Goal: Information Seeking & Learning: Learn about a topic

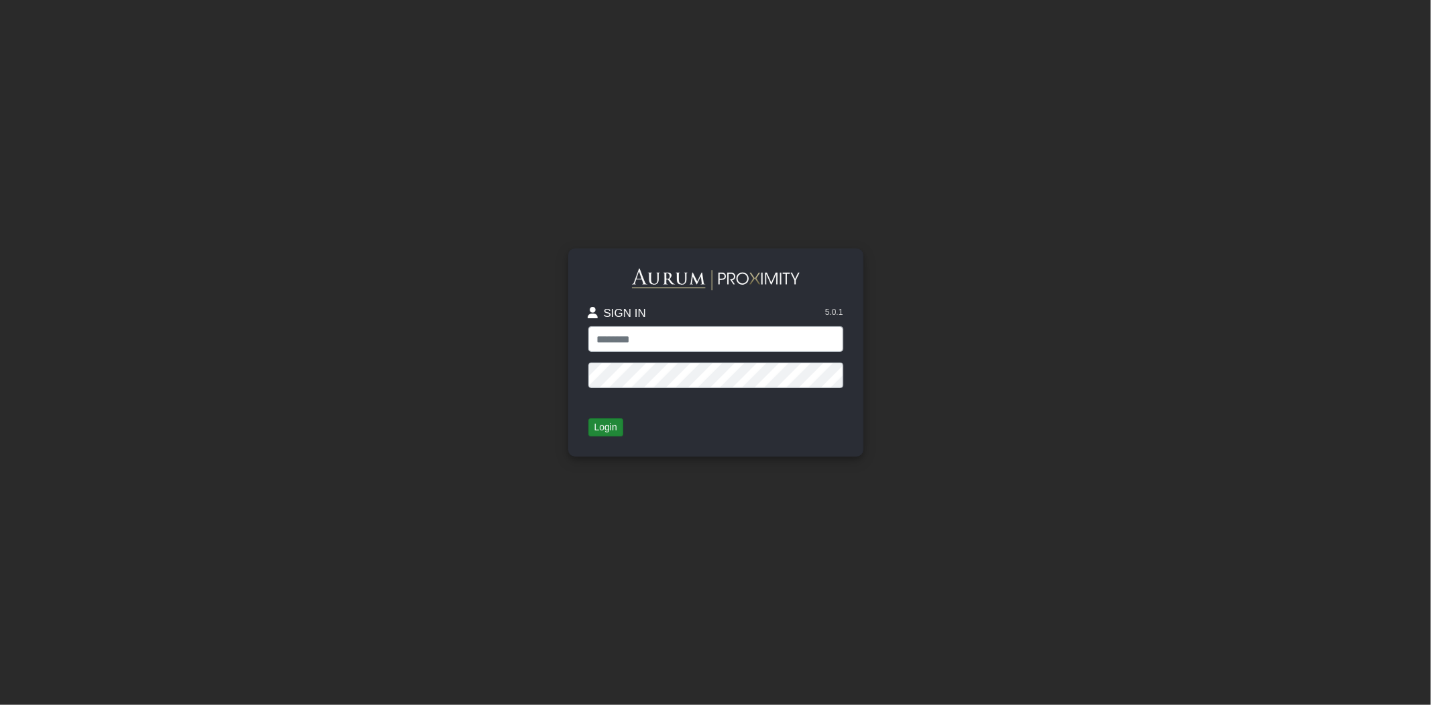
type input "*****"
click at [605, 426] on button "Login" at bounding box center [605, 427] width 35 height 19
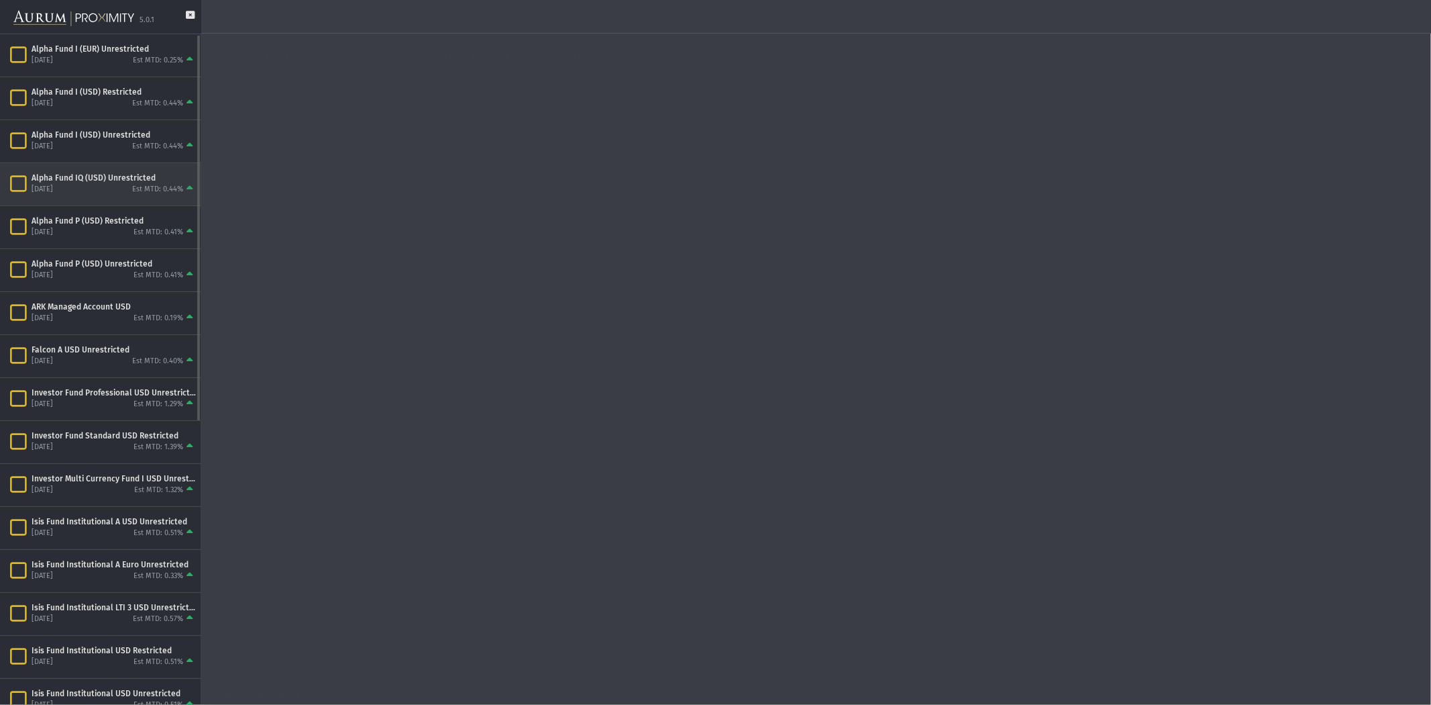
click at [162, 185] on div "Est MTD: 0.44%" at bounding box center [157, 190] width 51 height 10
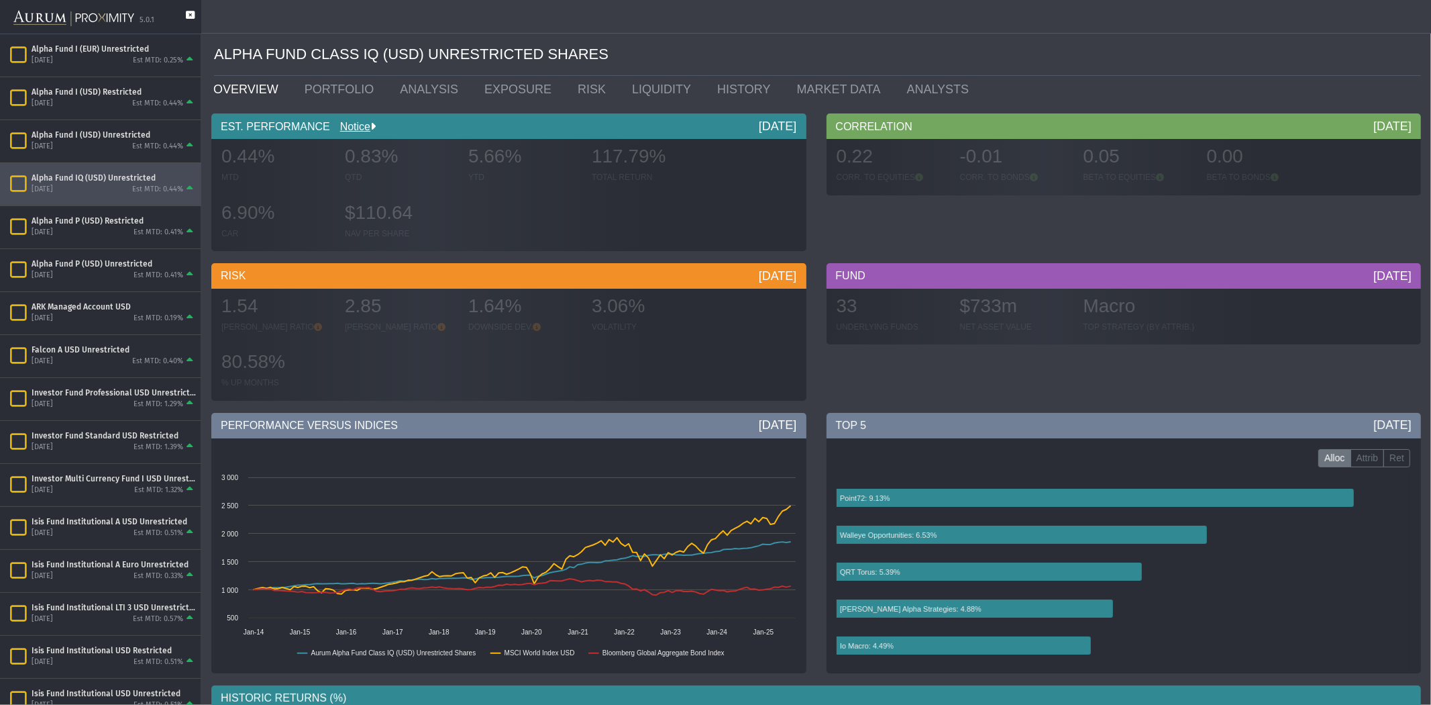
click at [191, 14] on icon at bounding box center [190, 22] width 9 height 23
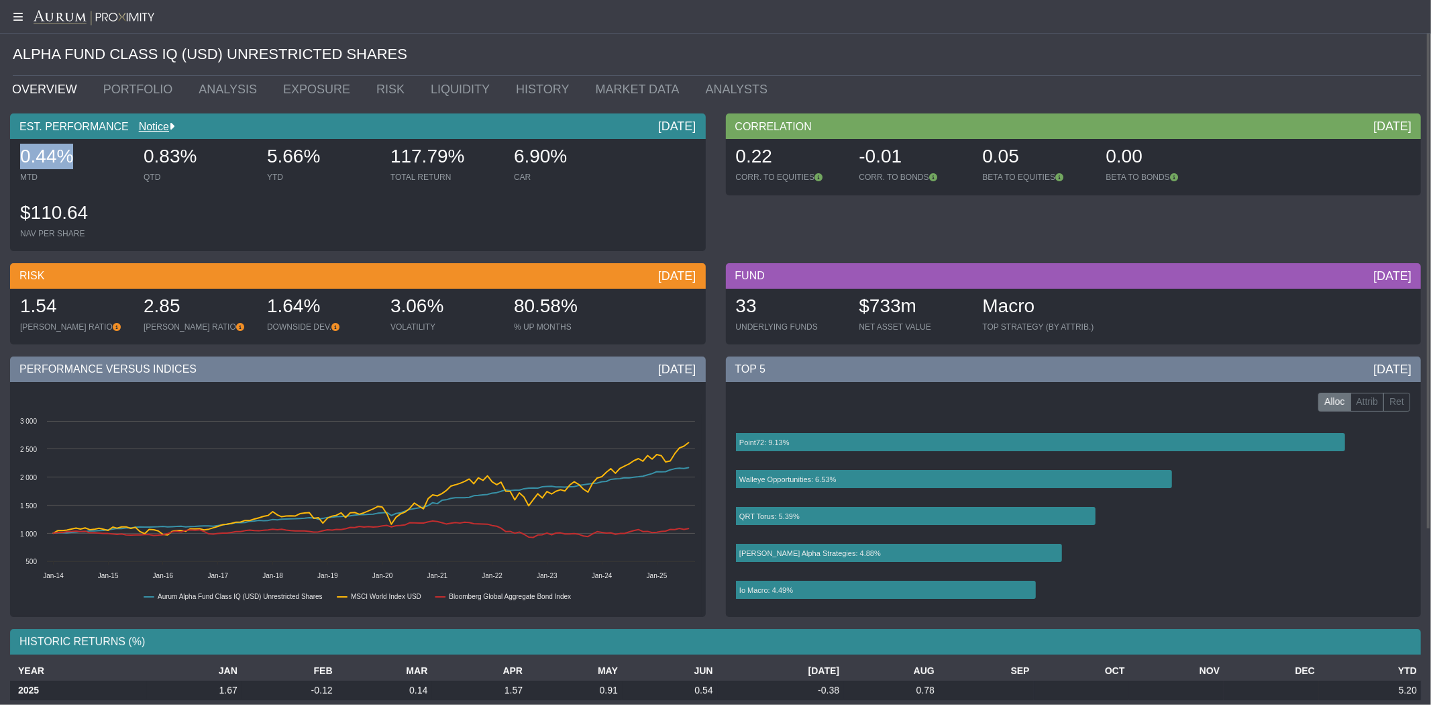
drag, startPoint x: 79, startPoint y: 156, endPoint x: 10, endPoint y: 151, distance: 68.7
click at [5, 152] on div "EST. PERFORMANCE Notice [DATE] 0.44% MTD 0.83% QTD 5.66% YTD 117.79% TOTAL RETU…" at bounding box center [358, 185] width 716 height 144
click at [85, 157] on div "0.44%" at bounding box center [75, 158] width 110 height 28
drag, startPoint x: 79, startPoint y: 154, endPoint x: 7, endPoint y: 144, distance: 71.8
click at [7, 144] on div "EST. PERFORMANCE Notice [DATE] 0.44% MTD 0.83% QTD 5.66% YTD 117.79% TOTAL RETU…" at bounding box center [358, 185] width 716 height 144
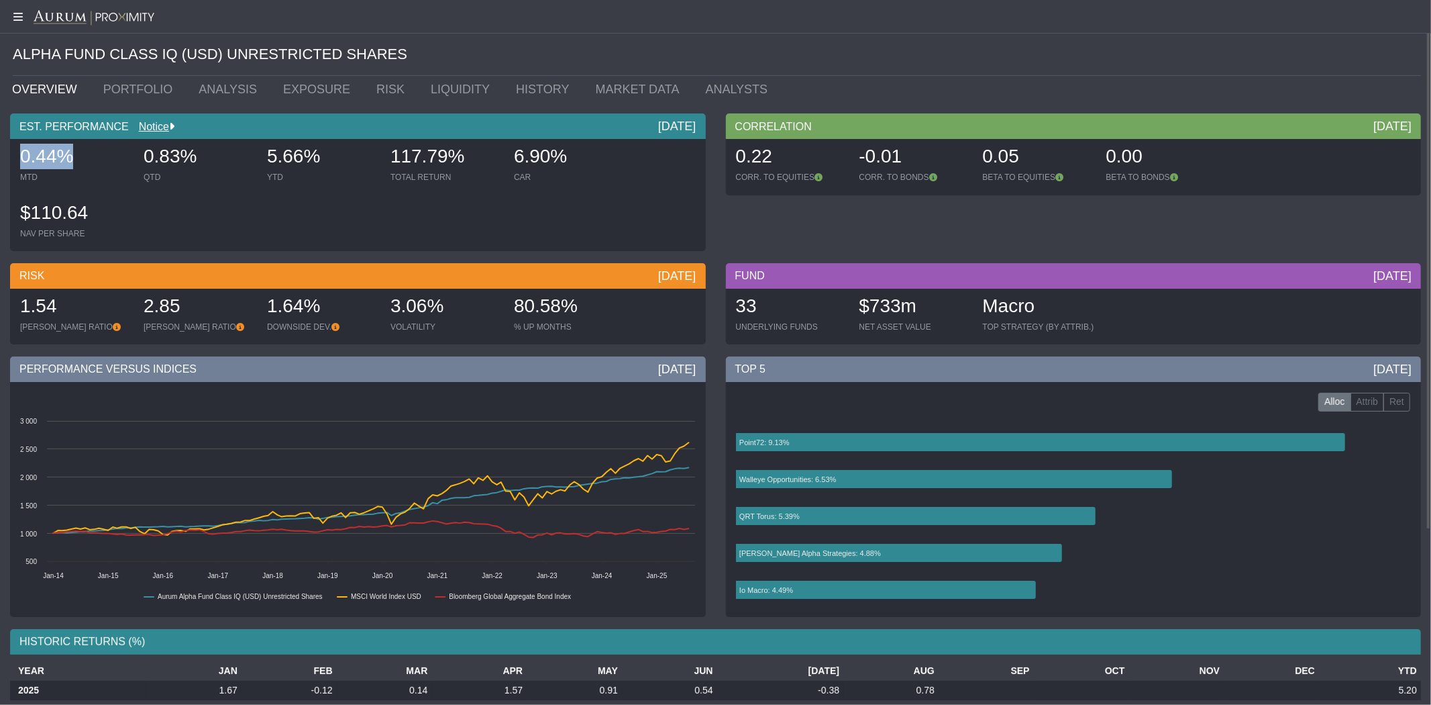
drag, startPoint x: 322, startPoint y: 158, endPoint x: 256, endPoint y: 148, distance: 67.1
click at [258, 150] on div "0.44% MTD 0.83% QTD 5.66% YTD 117.79% TOTAL RETURN 6.90% CAR $110.64 NAV PER SH…" at bounding box center [357, 195] width 689 height 112
click at [287, 155] on div "5.66%" at bounding box center [322, 158] width 110 height 28
drag, startPoint x: 575, startPoint y: 156, endPoint x: 513, endPoint y: 143, distance: 63.7
click at [513, 143] on div "6.90% CAR" at bounding box center [569, 164] width 121 height 48
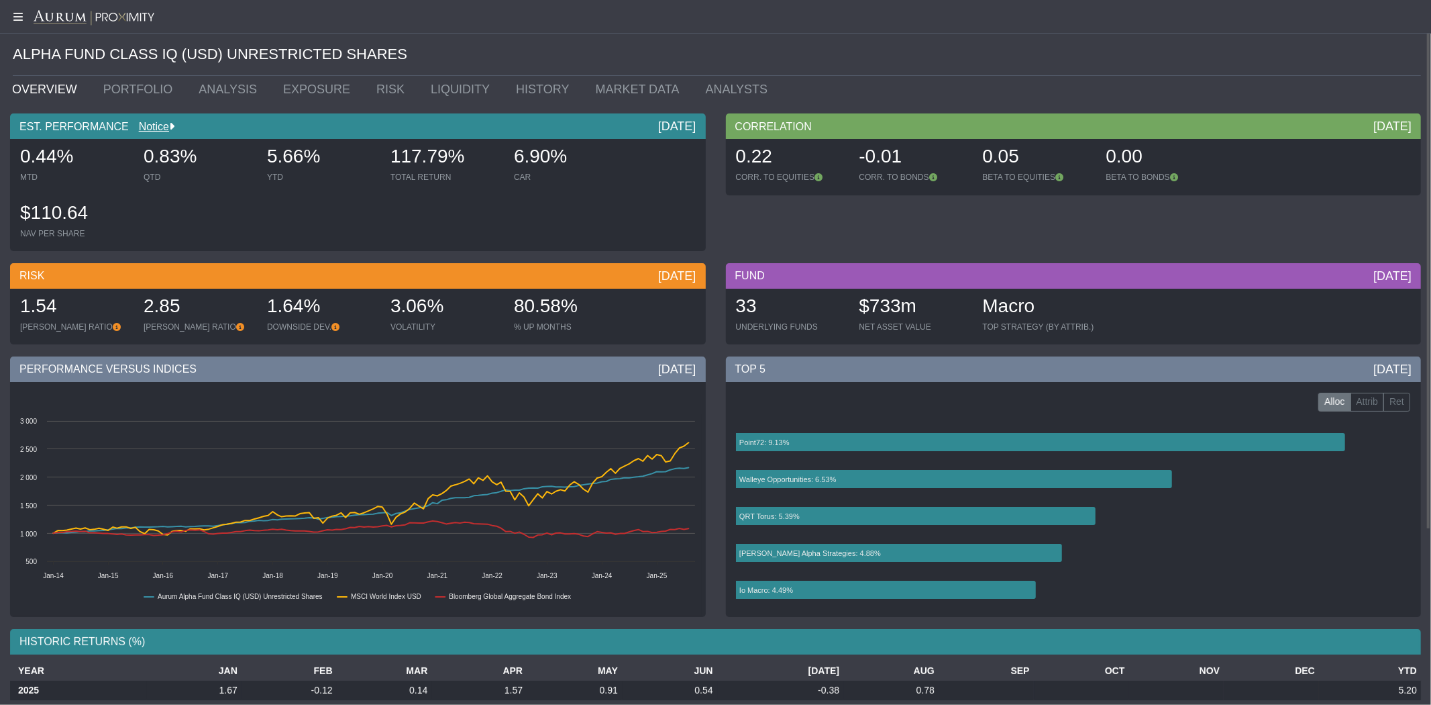
drag, startPoint x: 446, startPoint y: 311, endPoint x: 391, endPoint y: 306, distance: 55.9
click at [391, 306] on div "3.06%" at bounding box center [446, 307] width 110 height 28
click at [230, 91] on link "ANALYSIS" at bounding box center [231, 89] width 85 height 27
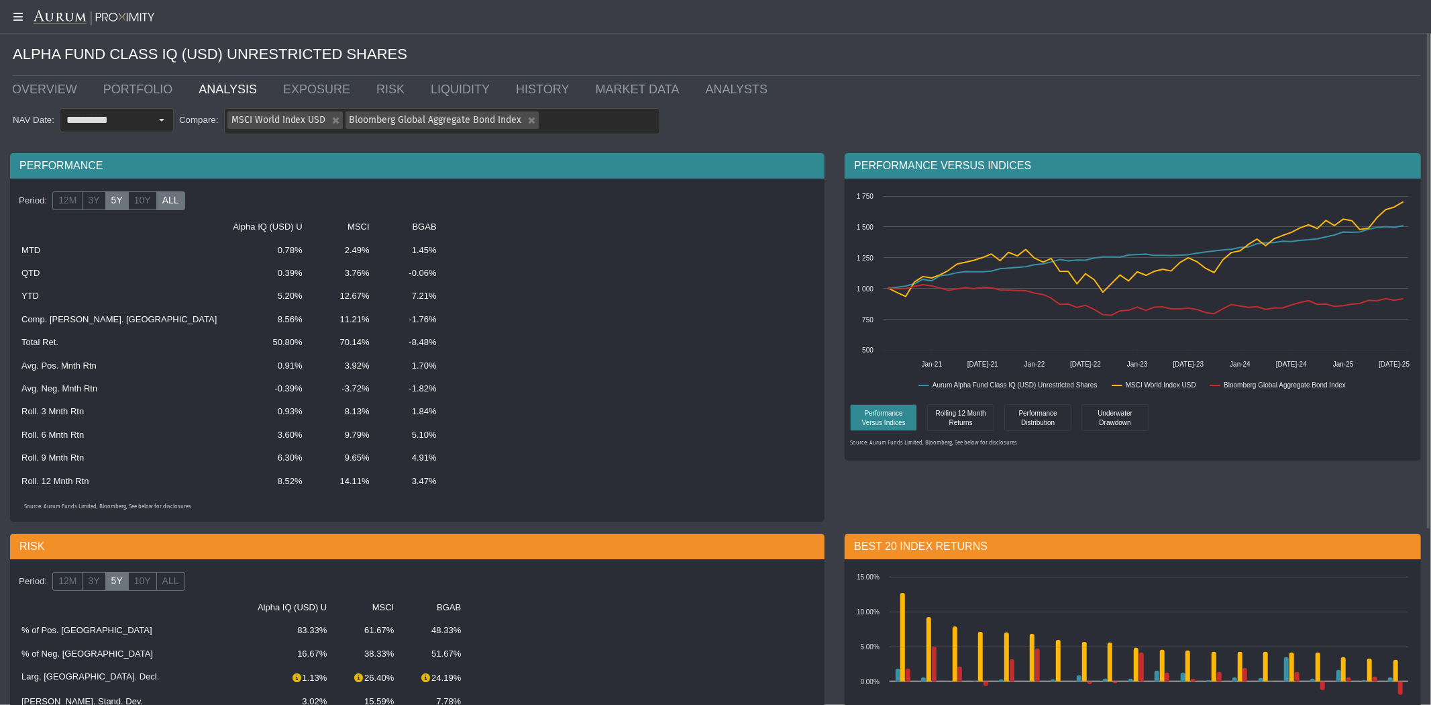
click at [166, 207] on label "ALL" at bounding box center [170, 200] width 29 height 19
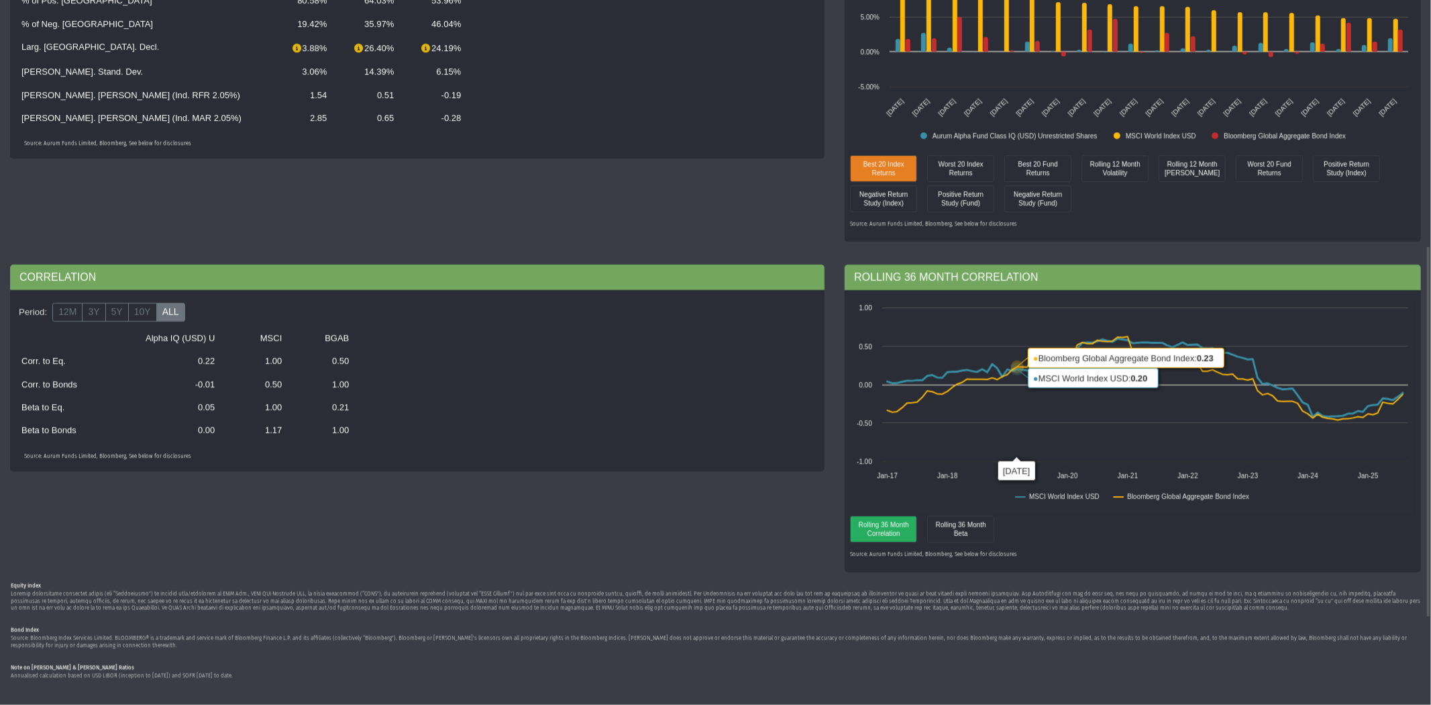
scroll to position [465, 0]
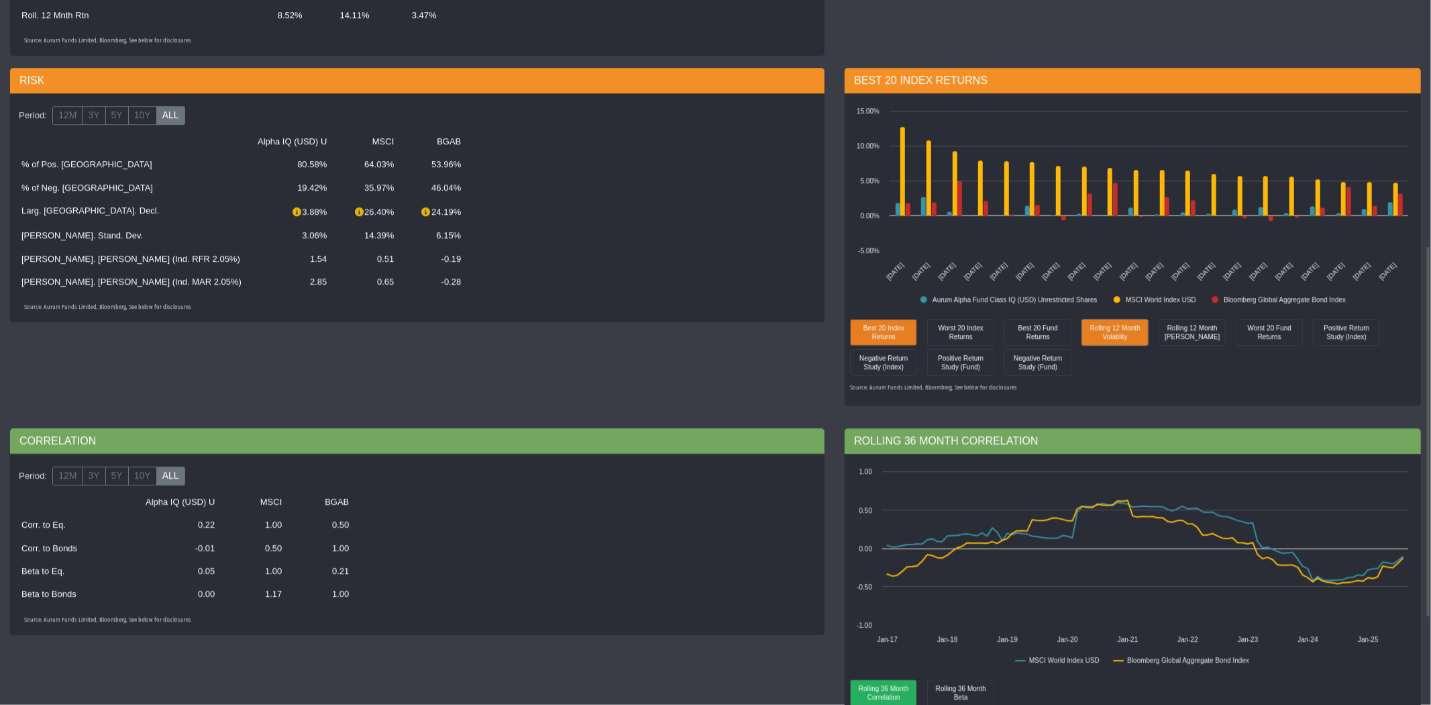
click at [1122, 338] on div "Rolling 12 Month Volatility" at bounding box center [1115, 331] width 60 height 19
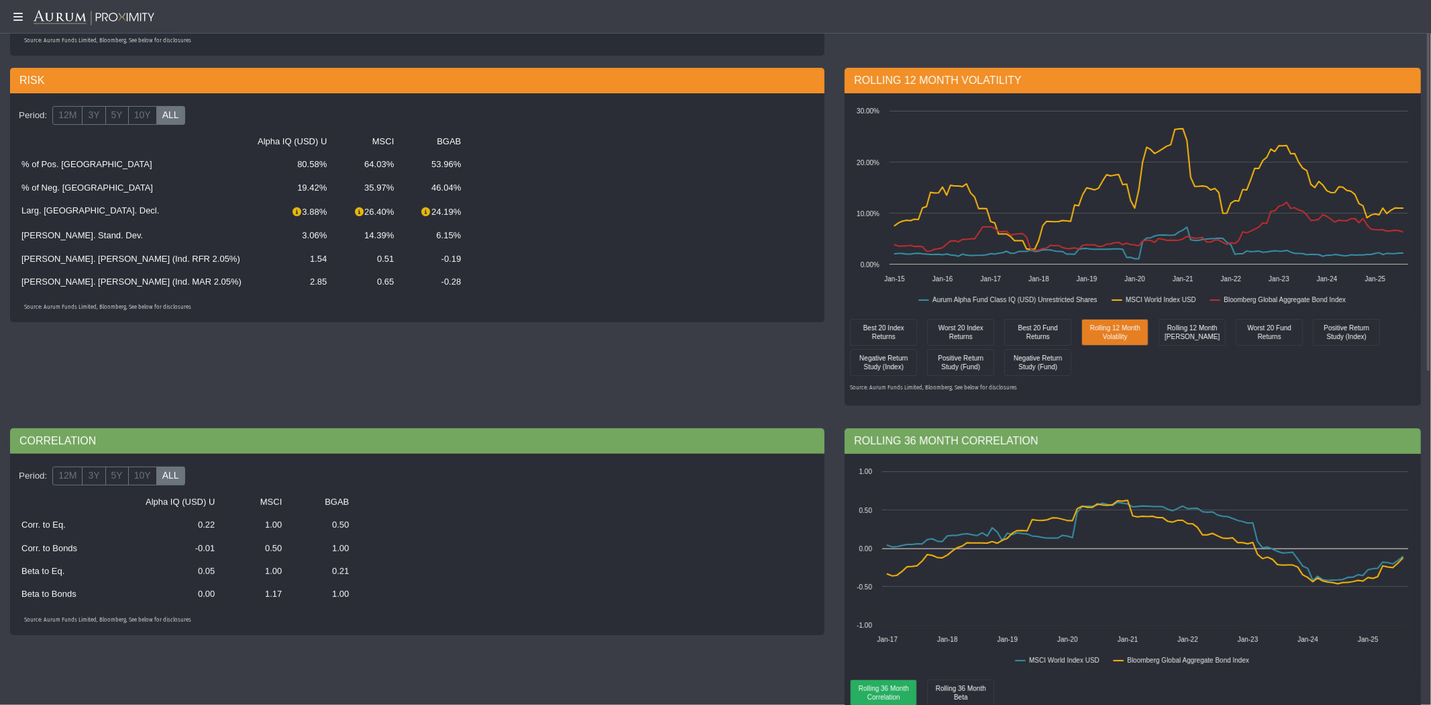
scroll to position [0, 0]
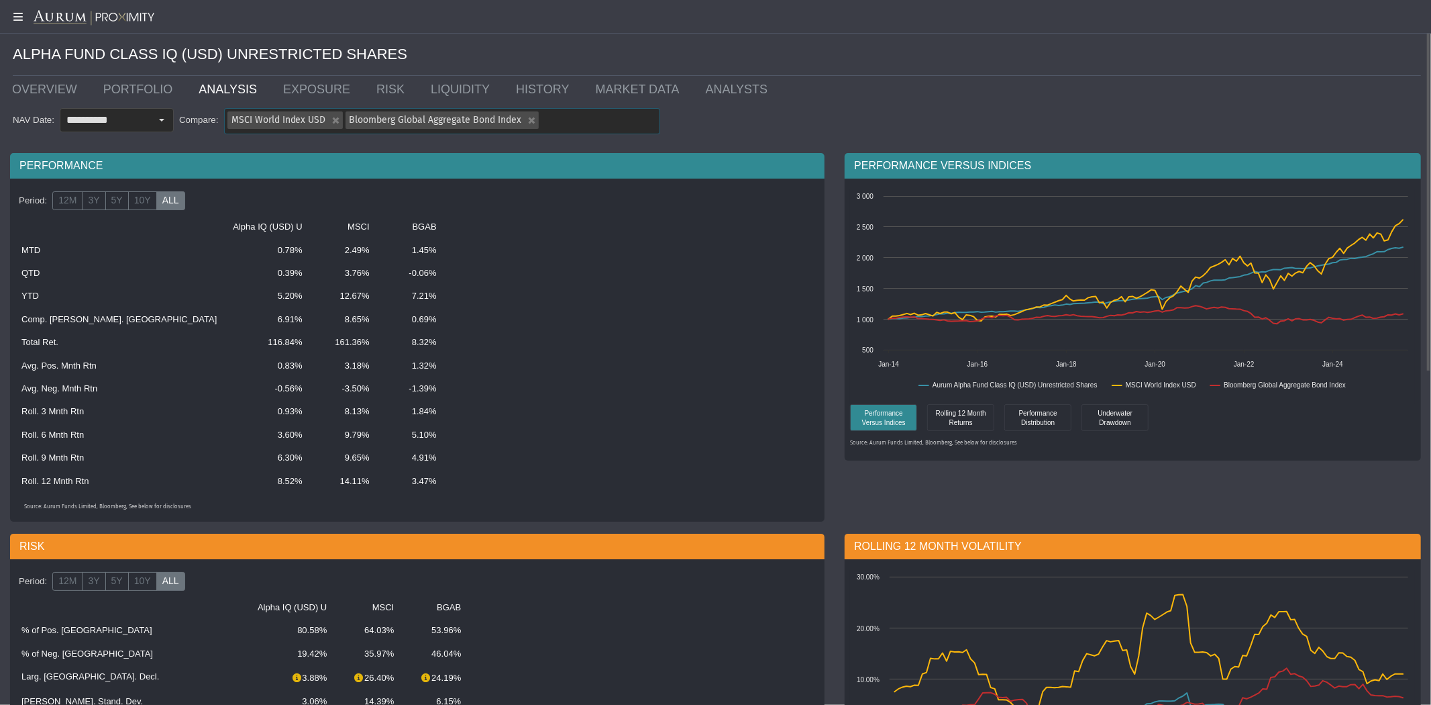
click at [331, 119] on div "MSCI World Index USD" at bounding box center [334, 119] width 17 height 17
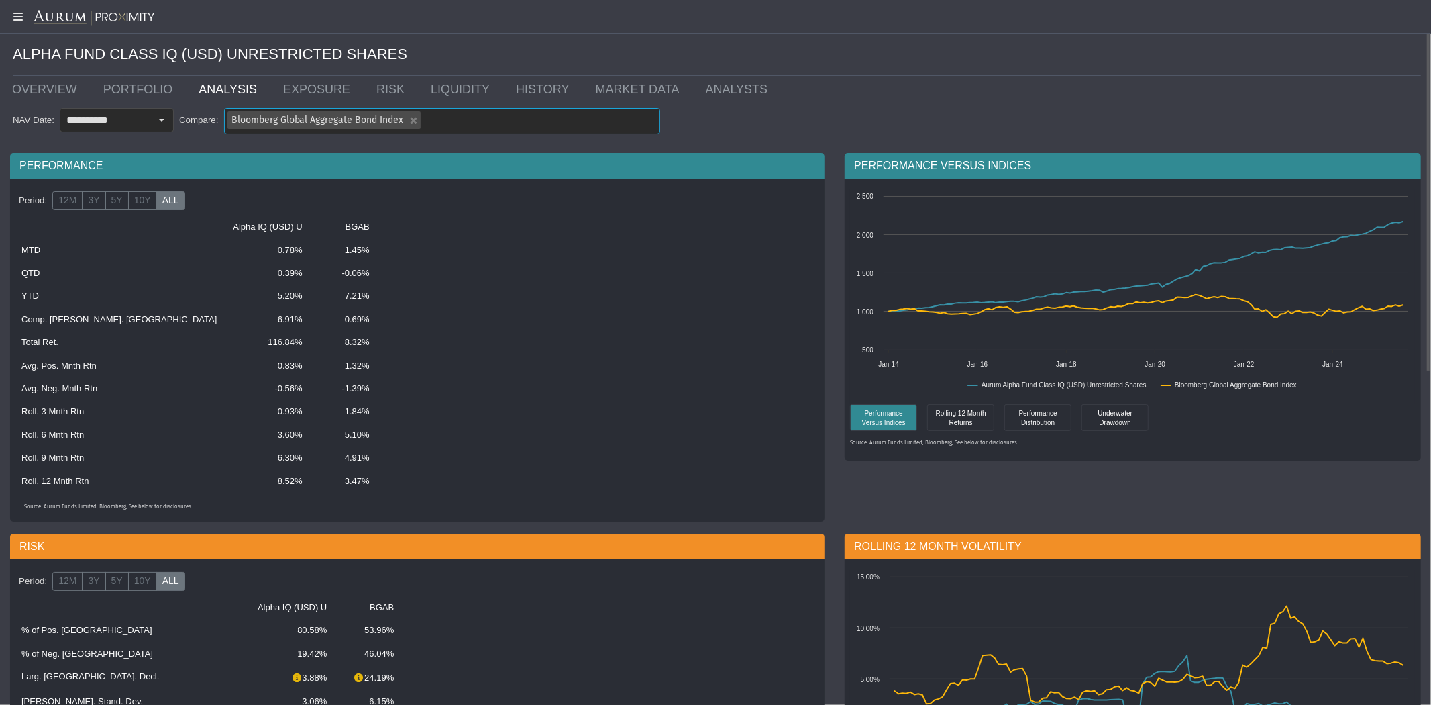
click at [411, 124] on div "Bloomberg Global Aggregate Bond Index" at bounding box center [412, 119] width 17 height 17
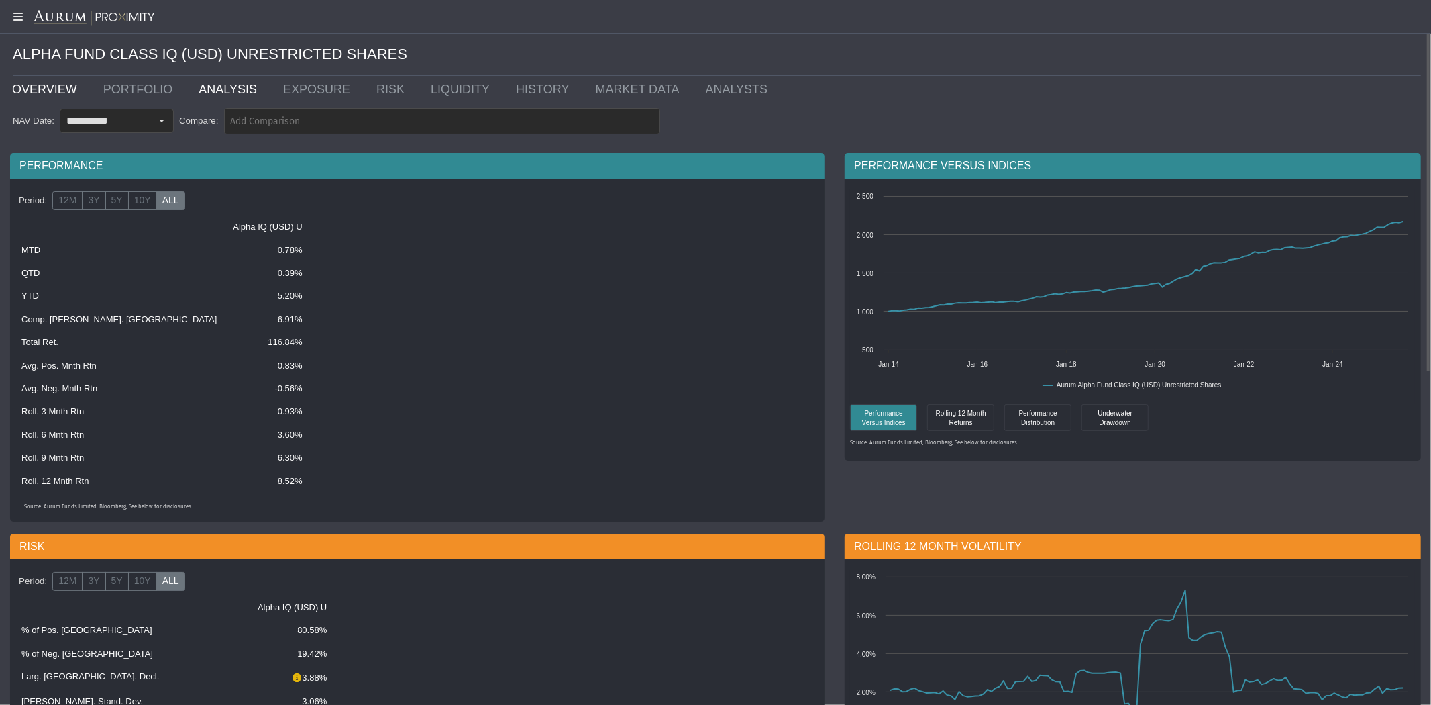
click at [56, 83] on link "OVERVIEW" at bounding box center [47, 89] width 91 height 27
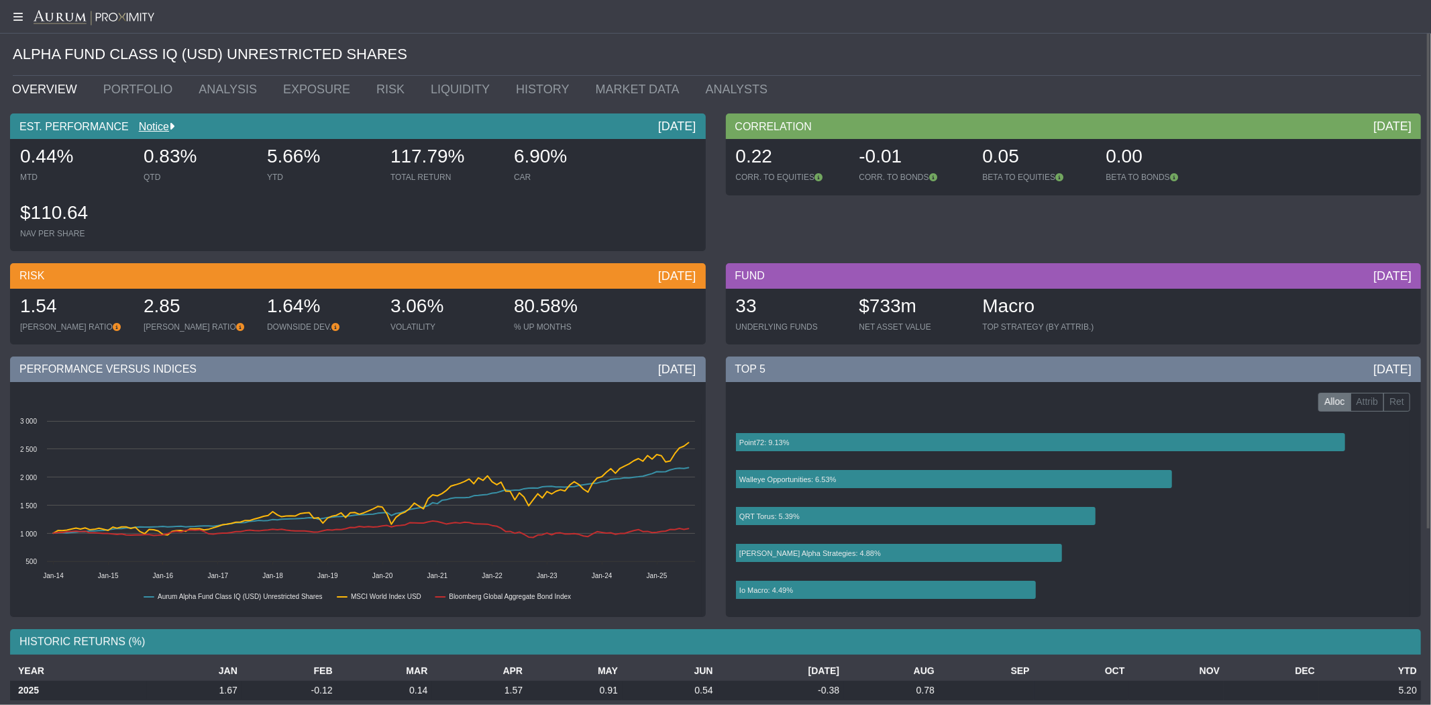
drag, startPoint x: 429, startPoint y: 305, endPoint x: 388, endPoint y: 296, distance: 42.6
click at [388, 296] on div "3.06% VOLATILITY" at bounding box center [445, 314] width 121 height 48
drag, startPoint x: 584, startPoint y: 299, endPoint x: 891, endPoint y: 296, distance: 306.7
click at [509, 302] on div "80.58% % UP MONTHS" at bounding box center [569, 314] width 121 height 48
drag, startPoint x: 927, startPoint y: 305, endPoint x: 873, endPoint y: 299, distance: 54.7
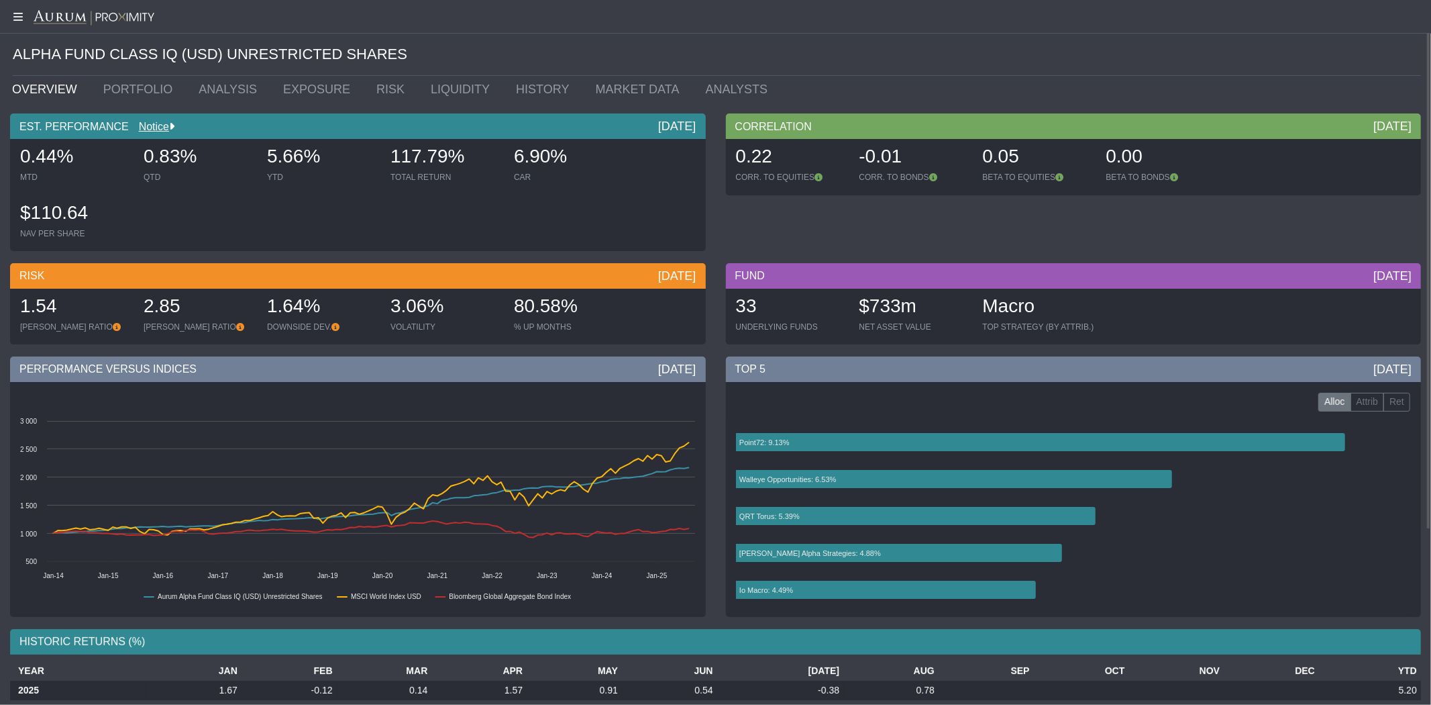
click at [873, 299] on div "$733m" at bounding box center [915, 307] width 110 height 28
click at [132, 83] on link "PORTFOLIO" at bounding box center [141, 89] width 96 height 27
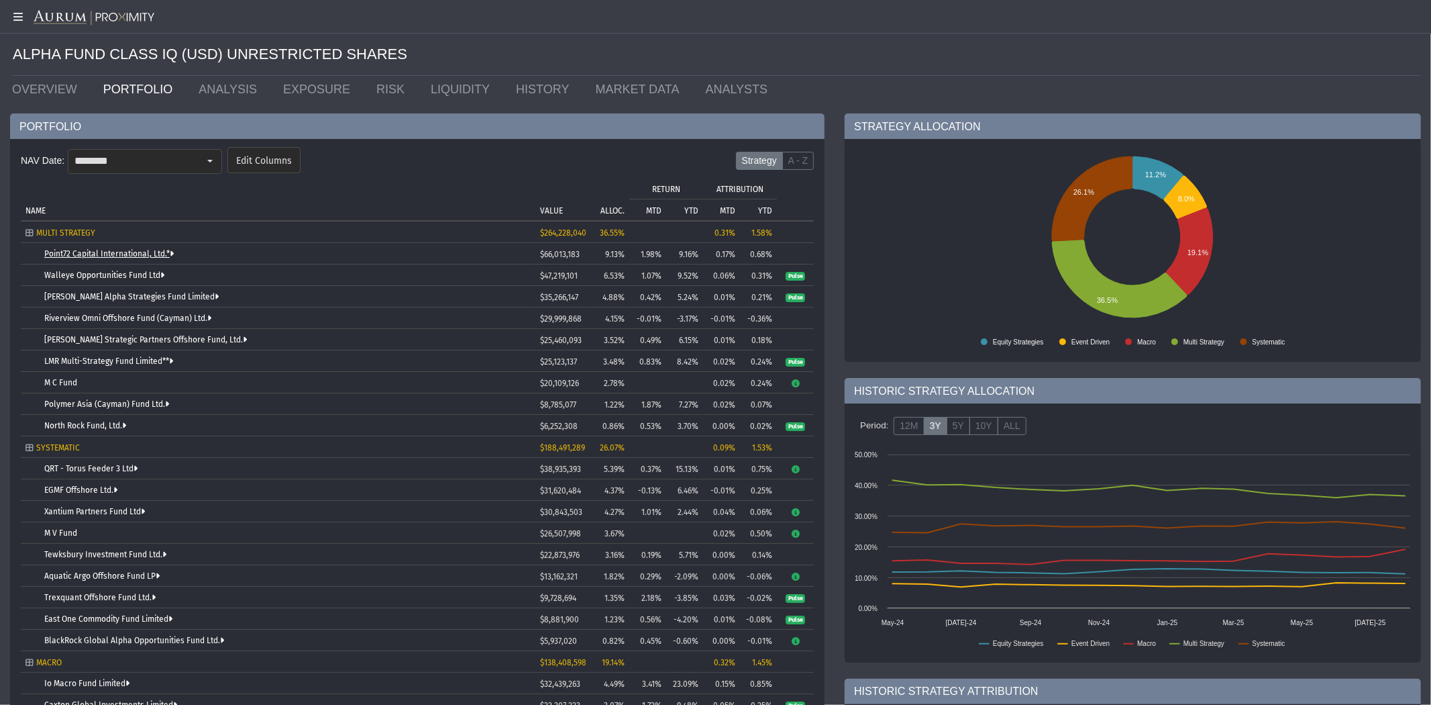
click at [72, 253] on link "Point72 Capital International, Ltd.*" at bounding box center [109, 253] width 130 height 9
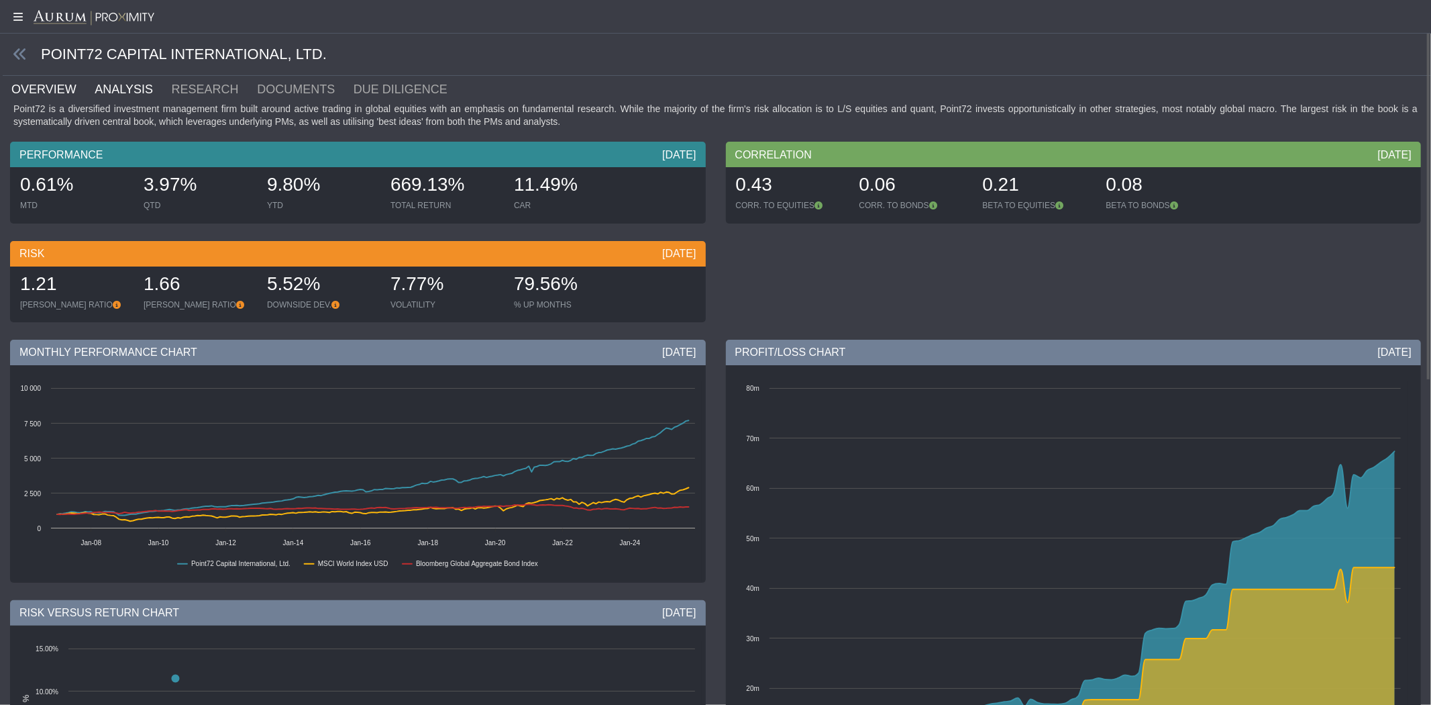
click at [118, 91] on link "ANALYSIS" at bounding box center [131, 89] width 76 height 27
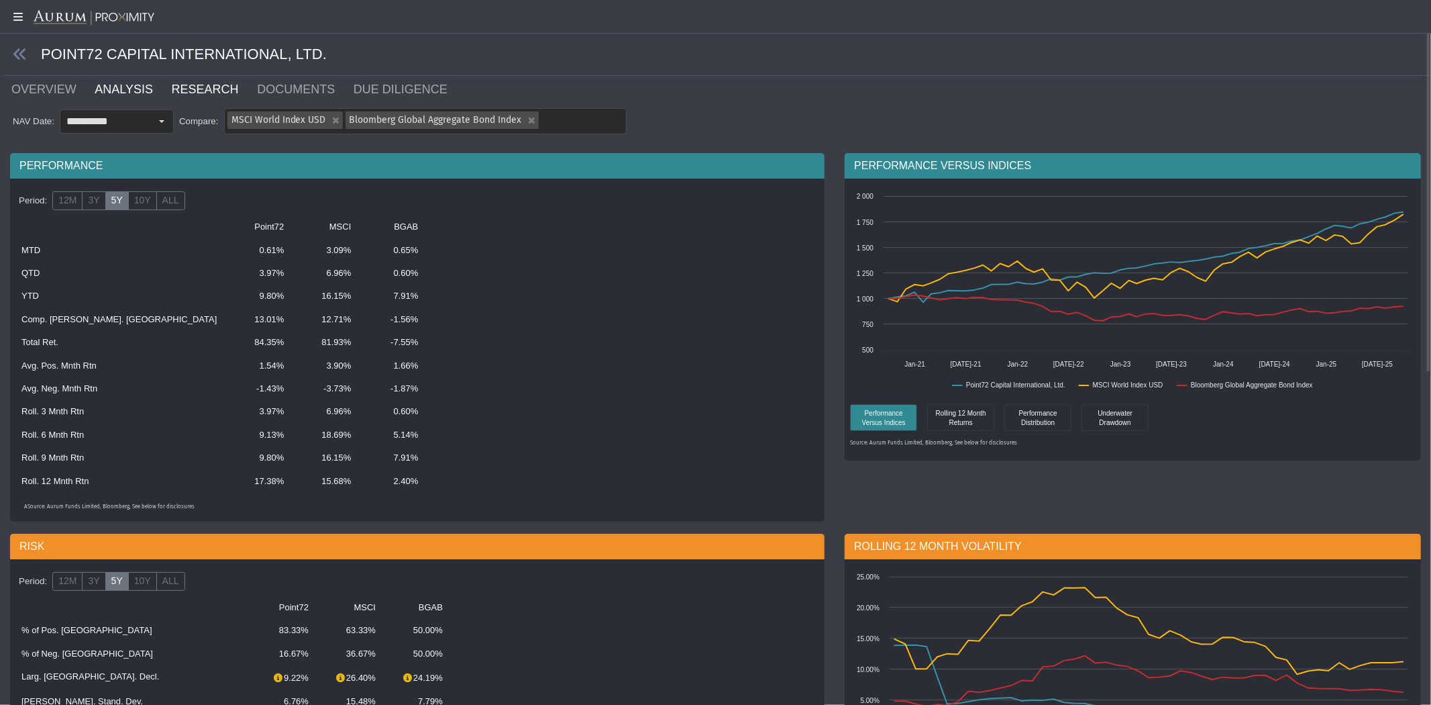
click at [191, 87] on link "RESEARCH" at bounding box center [213, 89] width 86 height 27
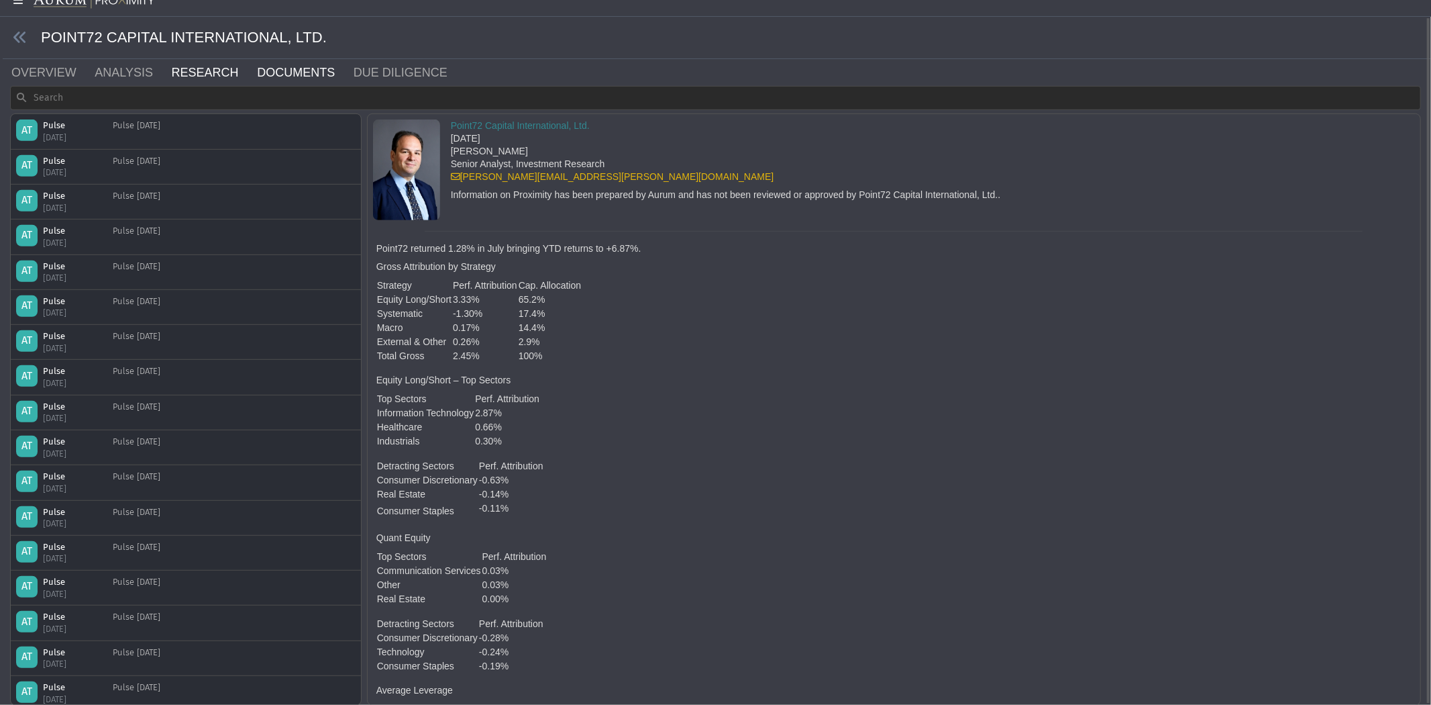
click at [297, 70] on link "DOCUMENTS" at bounding box center [304, 72] width 97 height 27
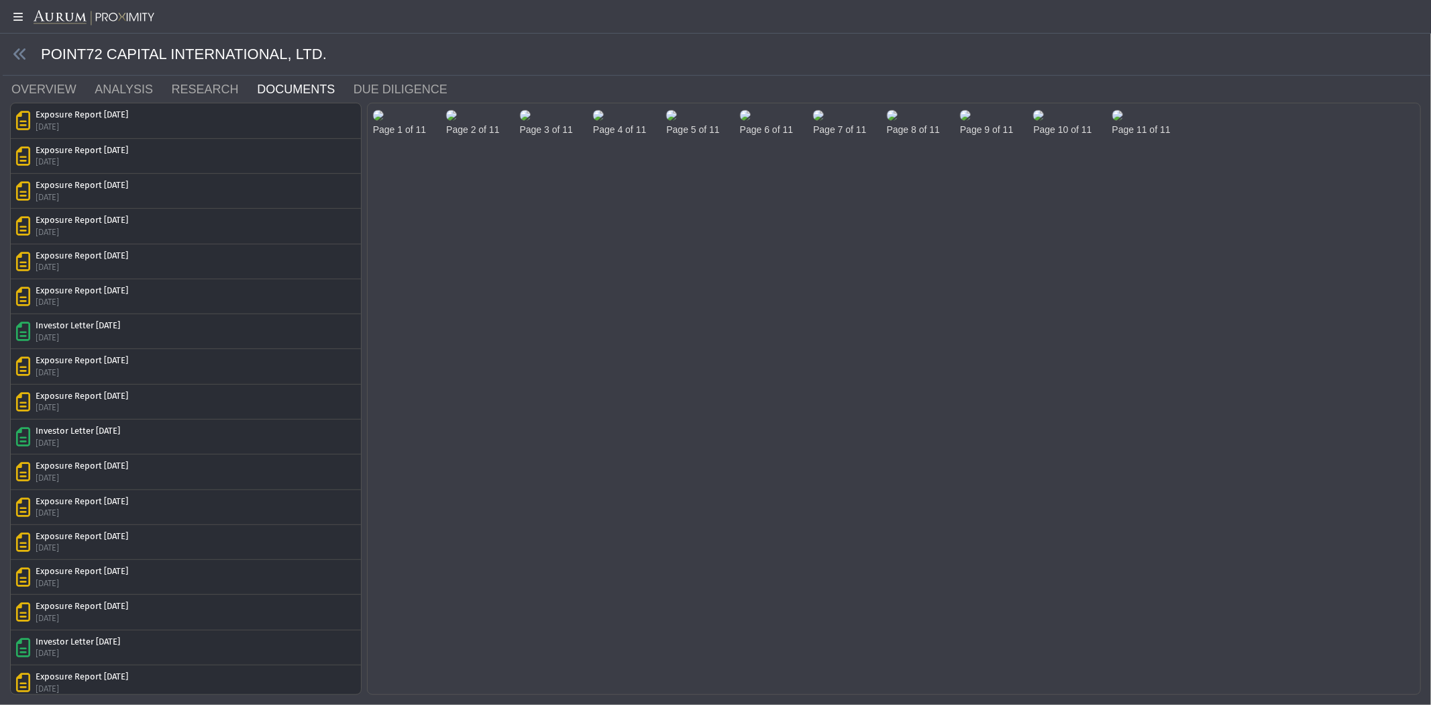
click at [384, 121] on img at bounding box center [378, 115] width 11 height 11
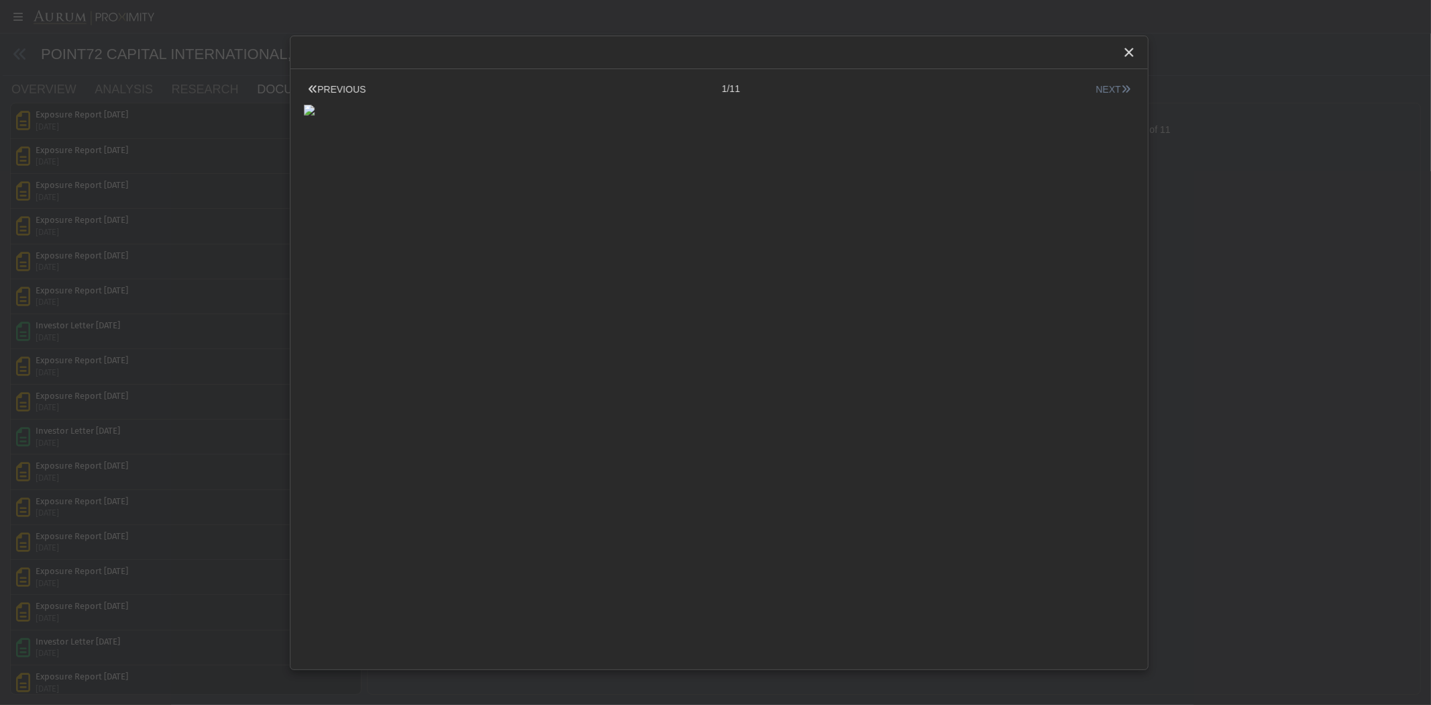
click at [1100, 89] on button "NEXT" at bounding box center [1113, 90] width 42 height 14
click at [1104, 86] on button "NEXT" at bounding box center [1113, 90] width 42 height 14
click at [1130, 51] on icon "Close" at bounding box center [1129, 52] width 12 height 12
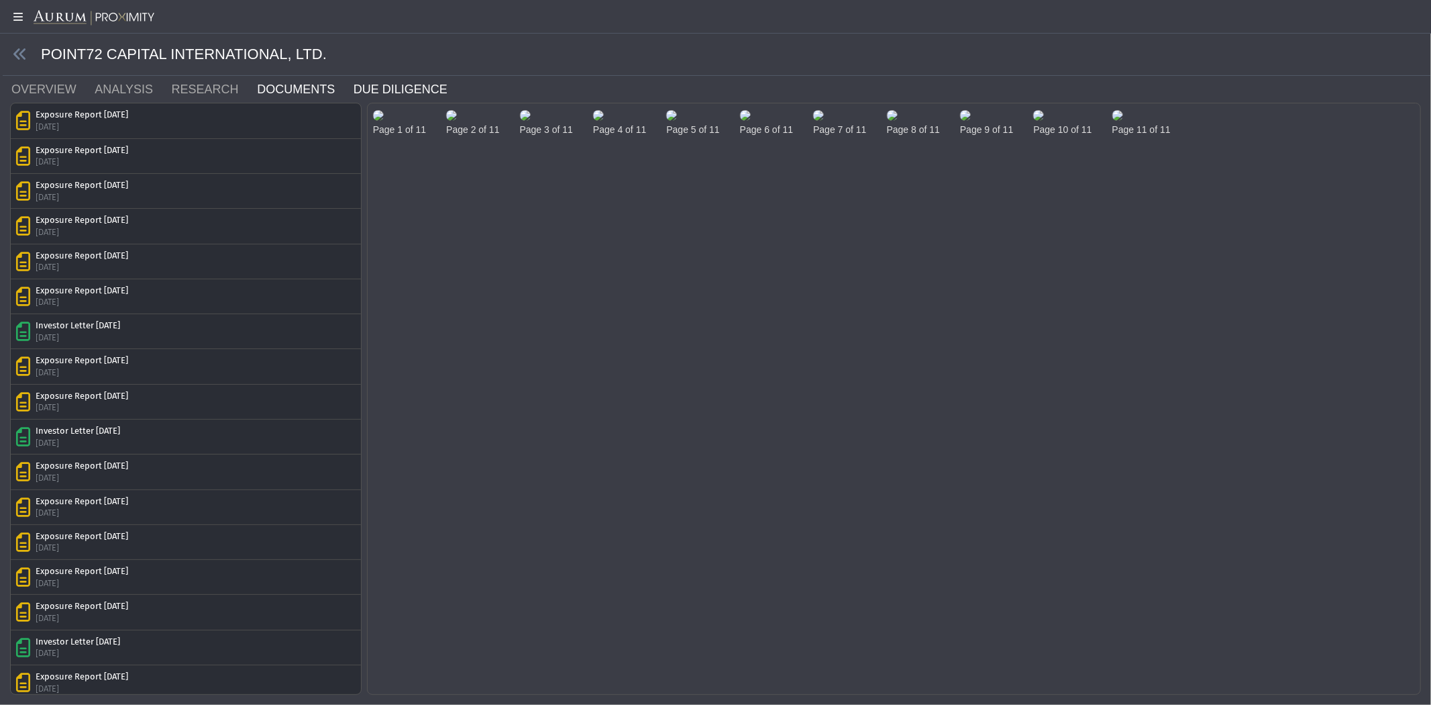
click at [352, 97] on link "DUE DILIGENCE" at bounding box center [408, 89] width 113 height 27
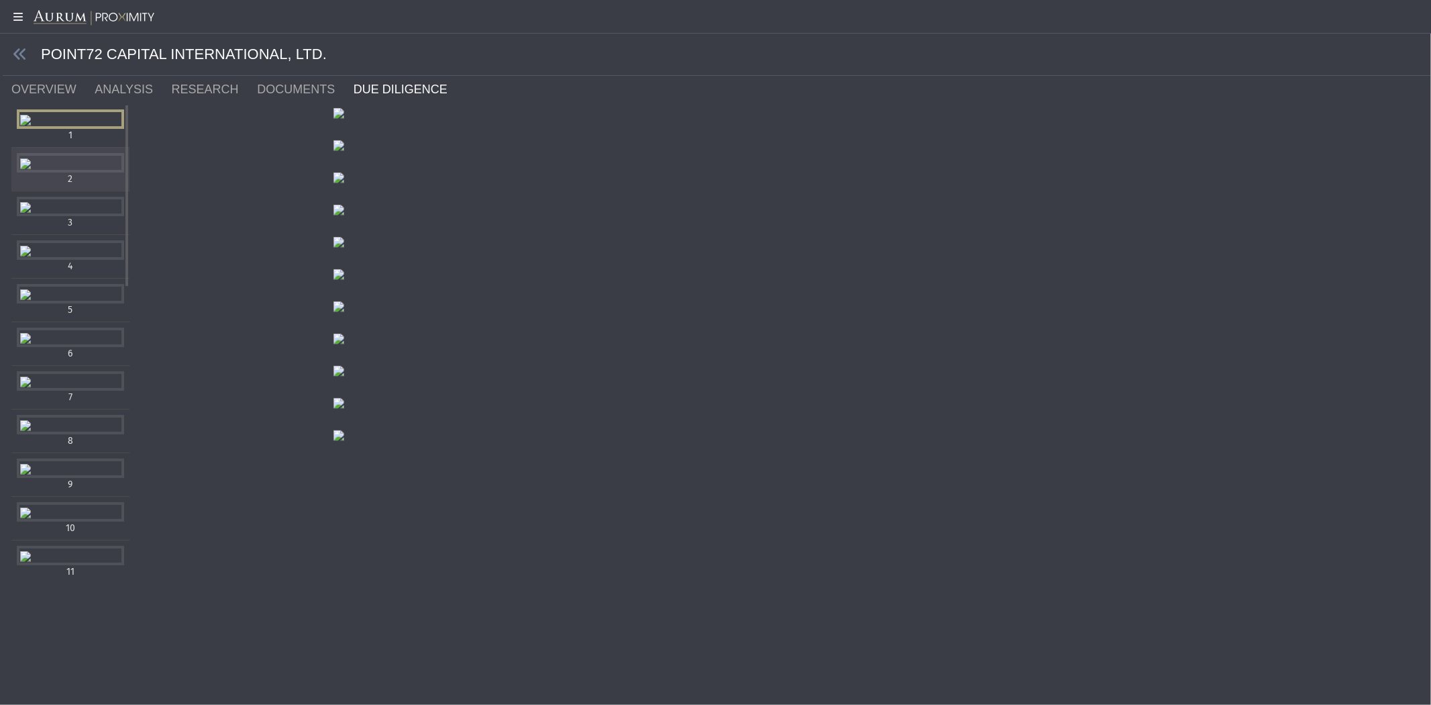
click at [91, 172] on div "Items" at bounding box center [70, 162] width 107 height 19
click at [74, 216] on div "Items" at bounding box center [70, 206] width 107 height 19
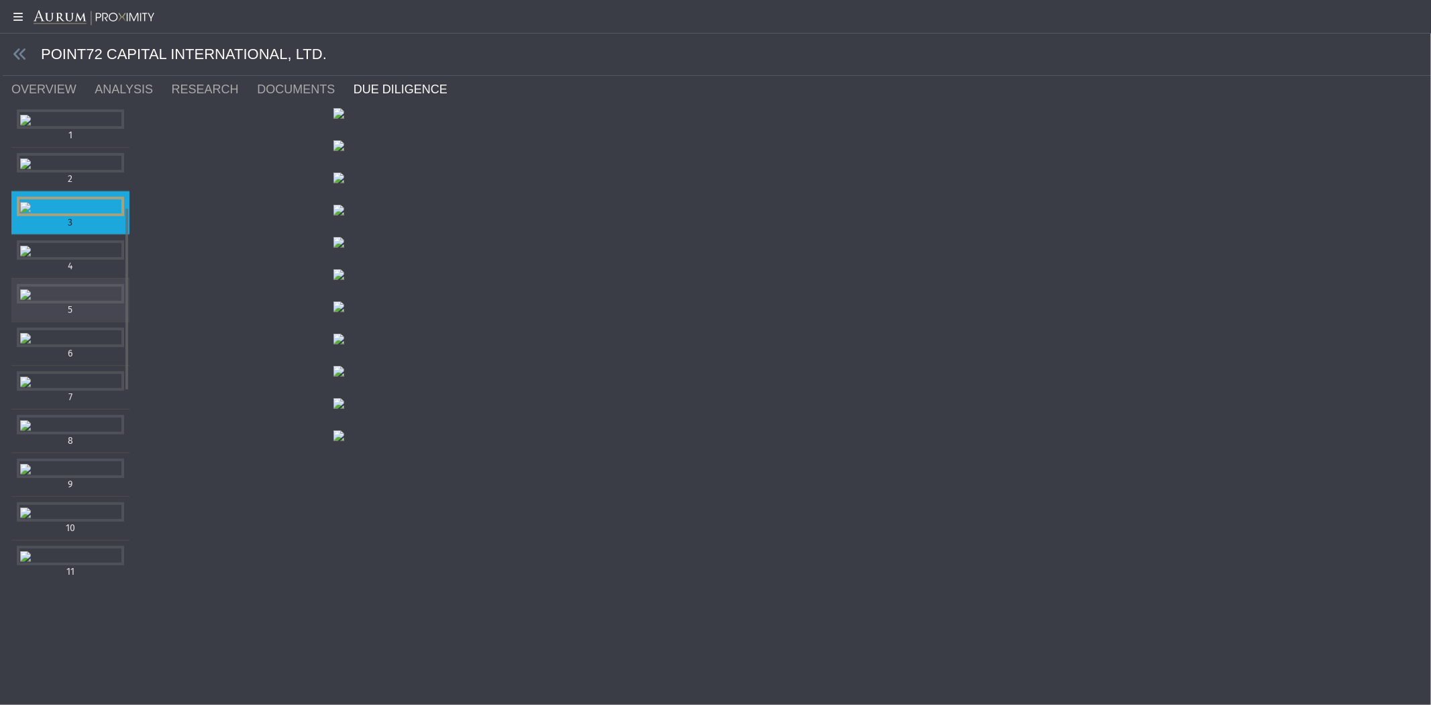
scroll to position [415, 0]
click at [79, 260] on div "Items" at bounding box center [70, 249] width 107 height 19
click at [74, 303] on div "Items" at bounding box center [70, 292] width 107 height 19
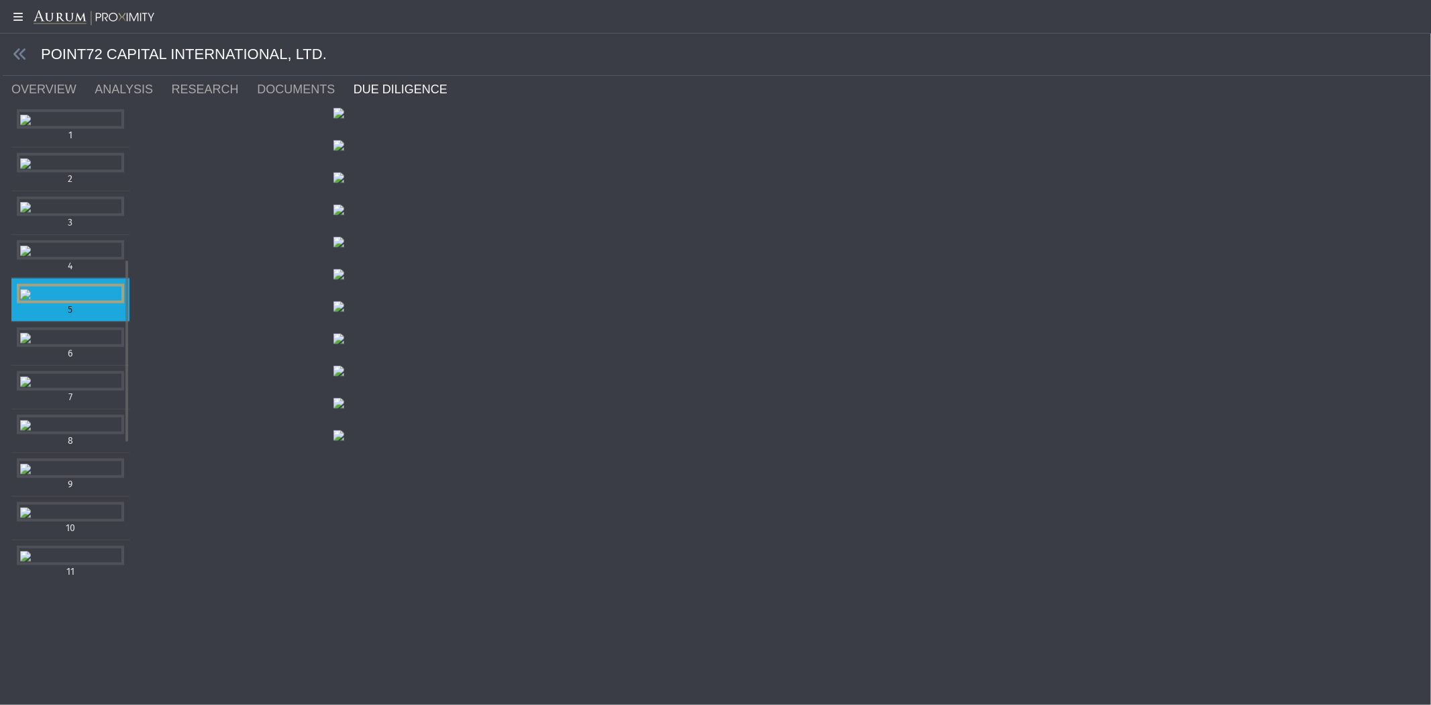
scroll to position [499, 0]
click at [87, 347] on div "Items" at bounding box center [70, 336] width 107 height 19
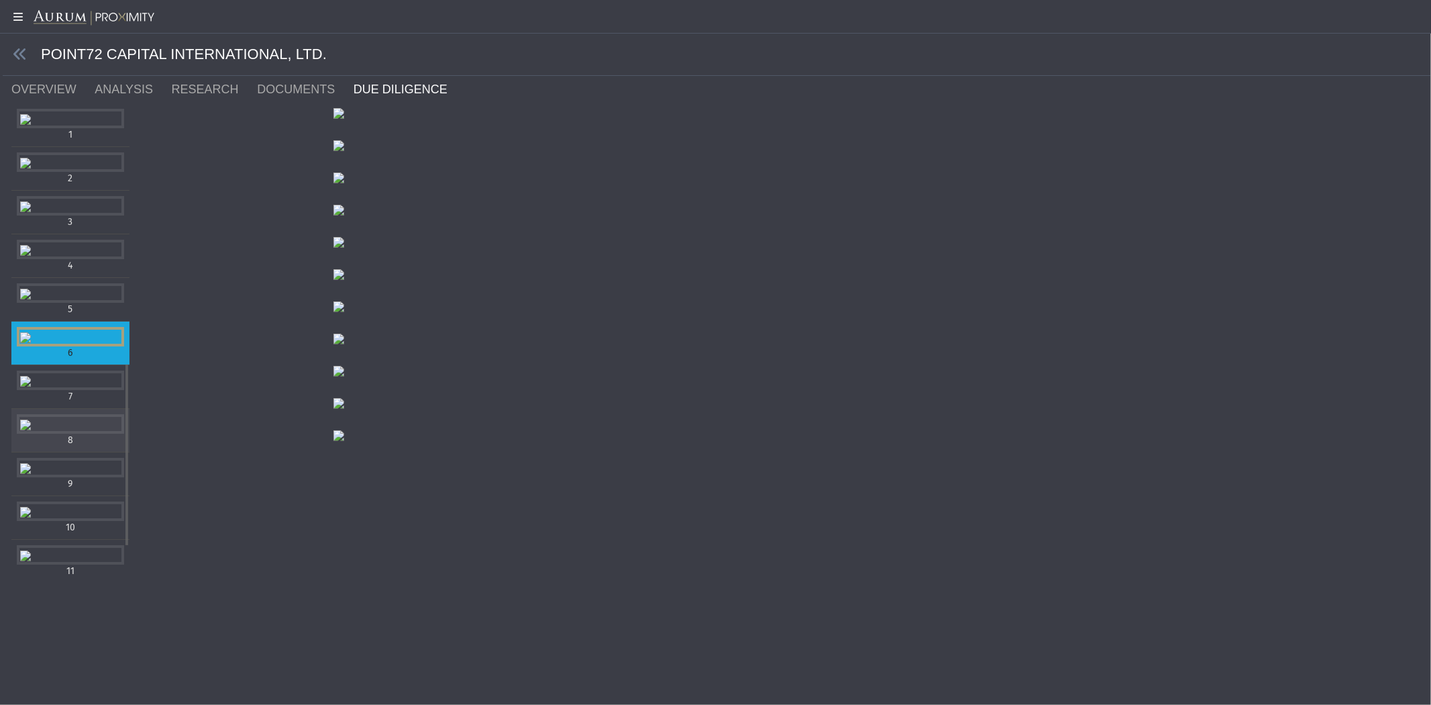
click at [101, 390] on div "Items" at bounding box center [70, 379] width 107 height 19
click at [72, 434] on div "Items" at bounding box center [70, 424] width 107 height 19
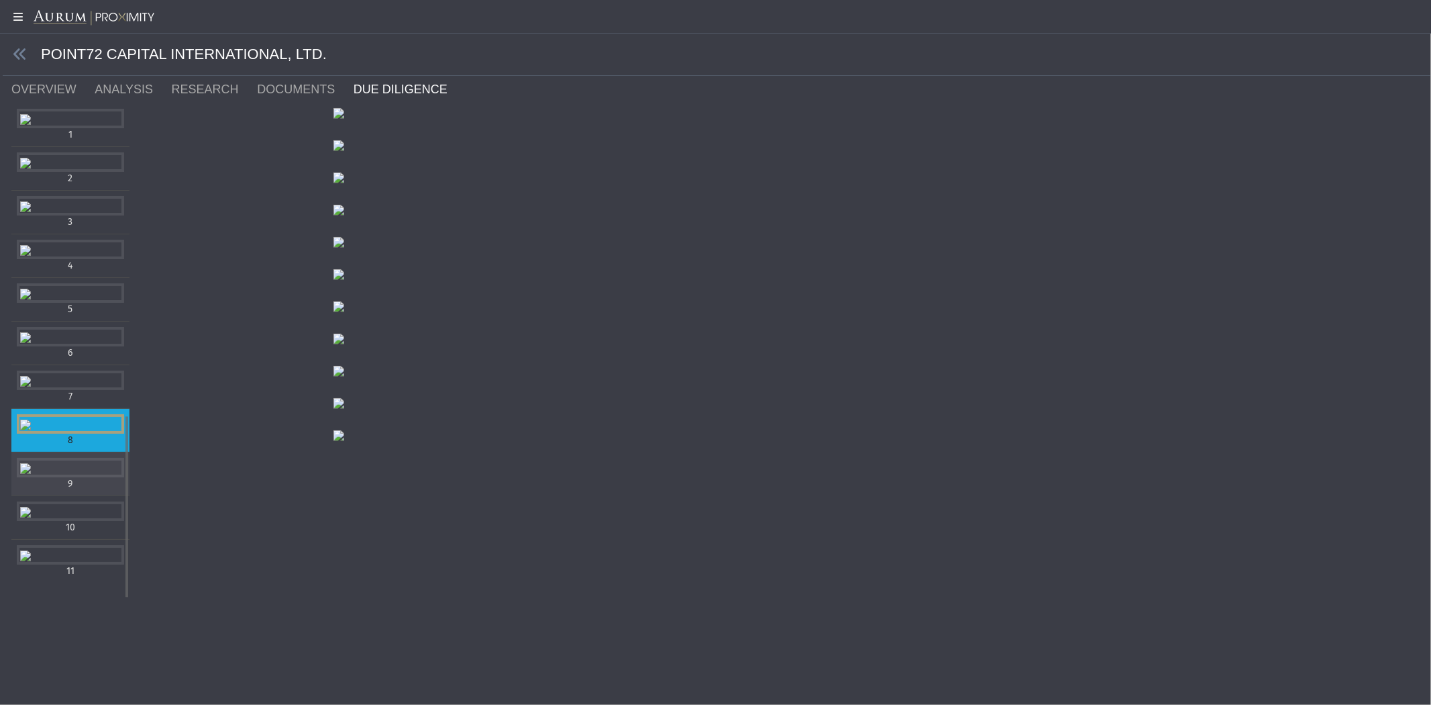
scroll to position [1166, 0]
click at [78, 458] on div "Items" at bounding box center [70, 467] width 107 height 19
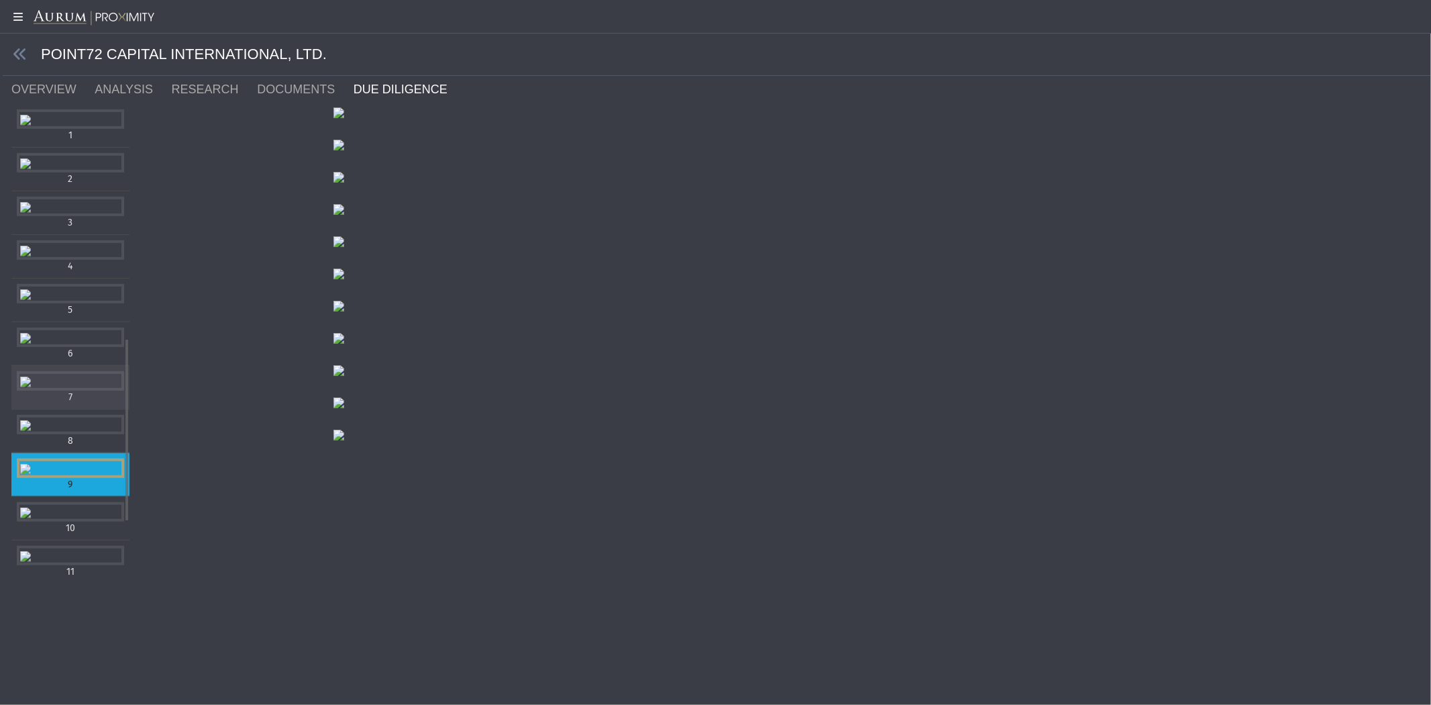
click at [68, 391] on div "Items" at bounding box center [70, 380] width 107 height 19
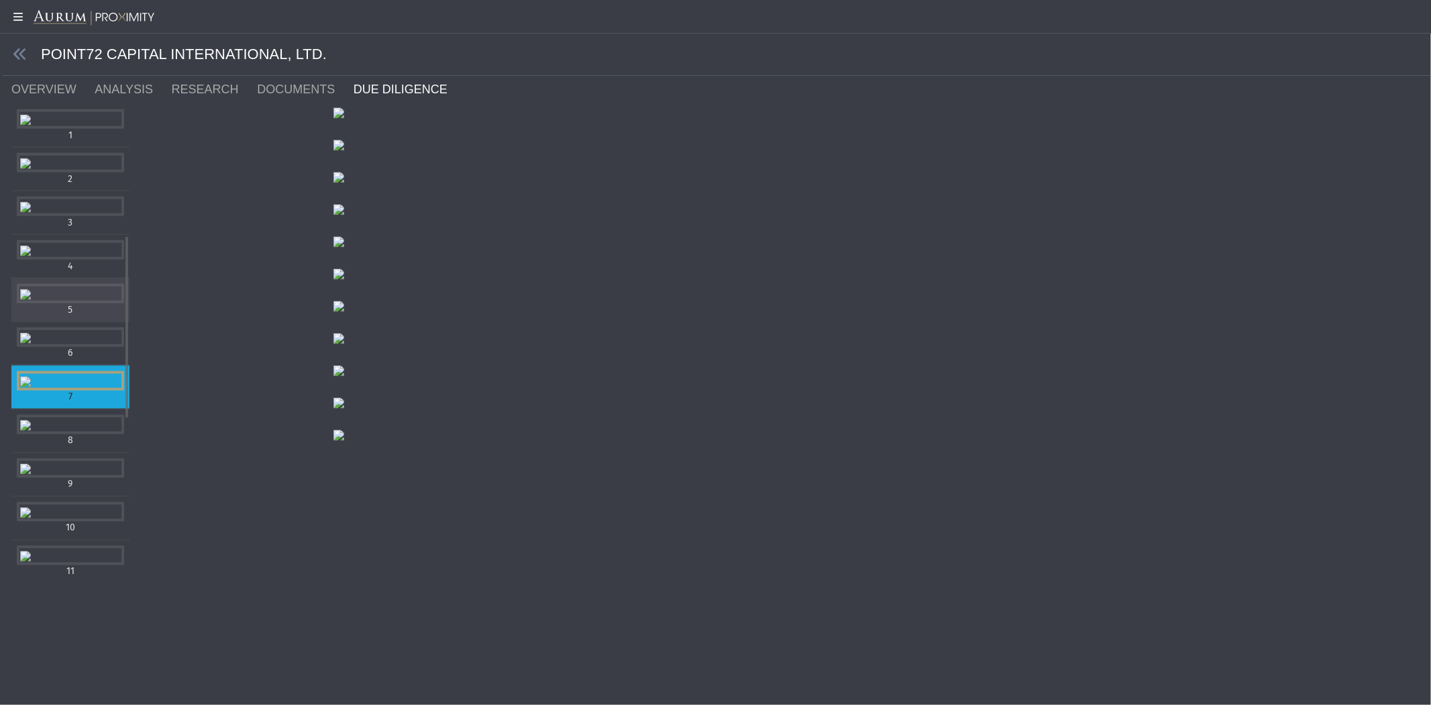
scroll to position [339, 0]
click at [15, 51] on icon at bounding box center [20, 54] width 15 height 15
